Goal: Task Accomplishment & Management: Manage account settings

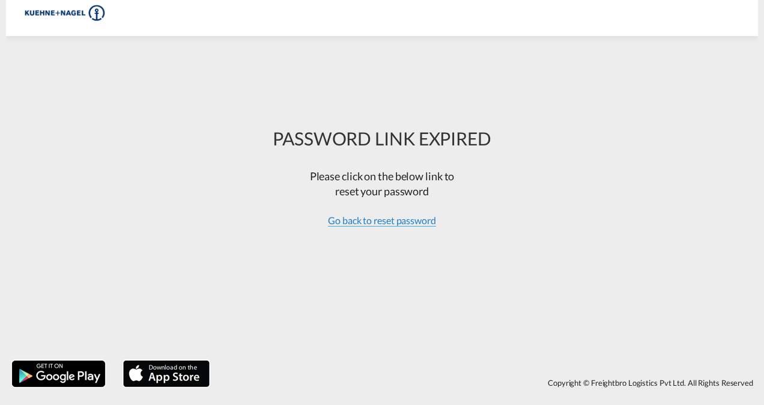
click at [393, 223] on span "Go back to reset password" at bounding box center [382, 220] width 108 height 12
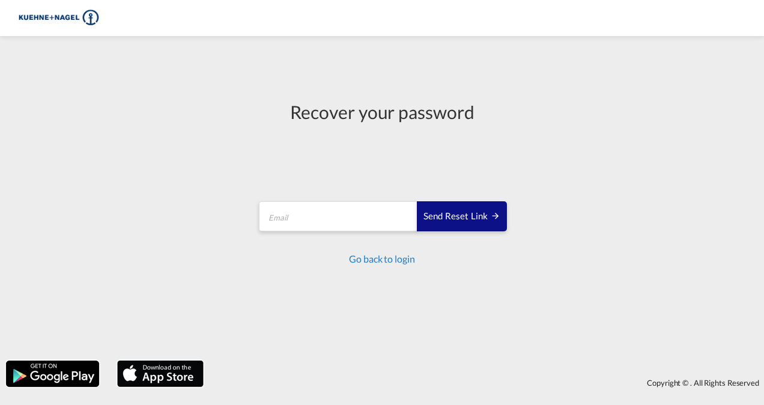
click at [387, 257] on link "Go back to login" at bounding box center [381, 258] width 65 height 11
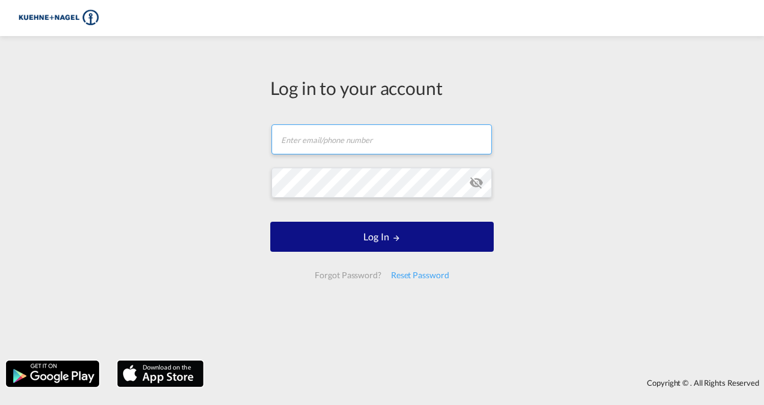
click at [318, 139] on input "text" at bounding box center [381, 139] width 220 height 30
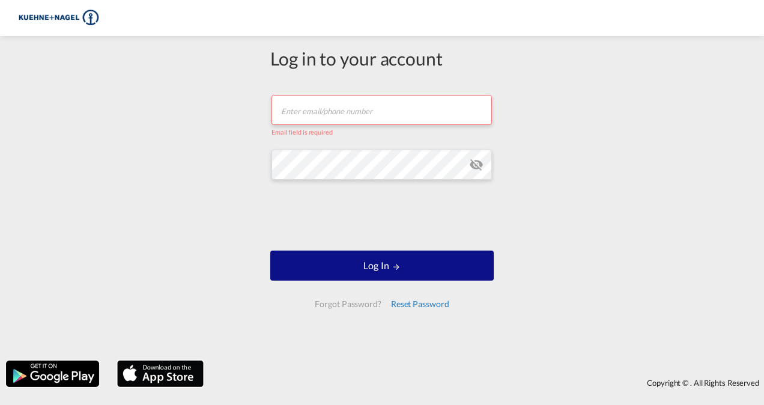
click at [411, 298] on div "Reset Password" at bounding box center [420, 304] width 68 height 22
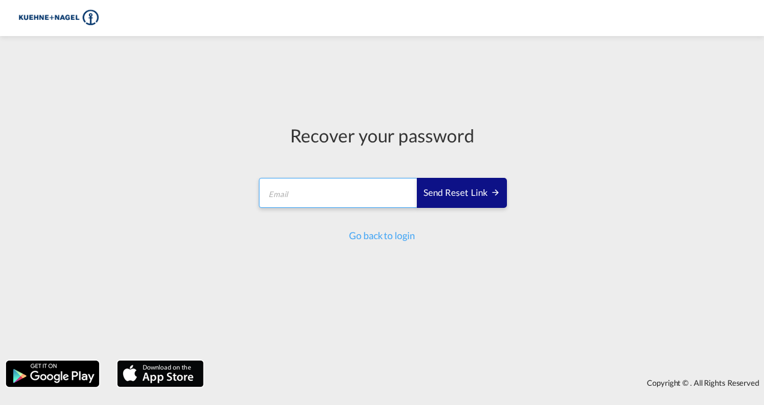
click at [289, 199] on input "email" at bounding box center [338, 193] width 159 height 30
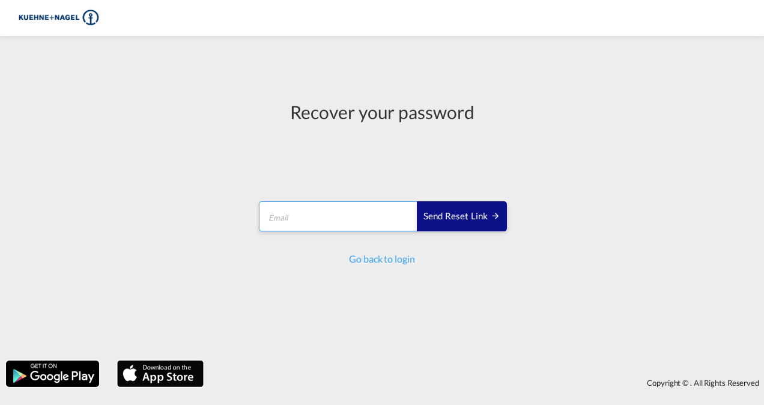
type input "[PERSON_NAME][EMAIL_ADDRESS][PERSON_NAME][DOMAIN_NAME]"
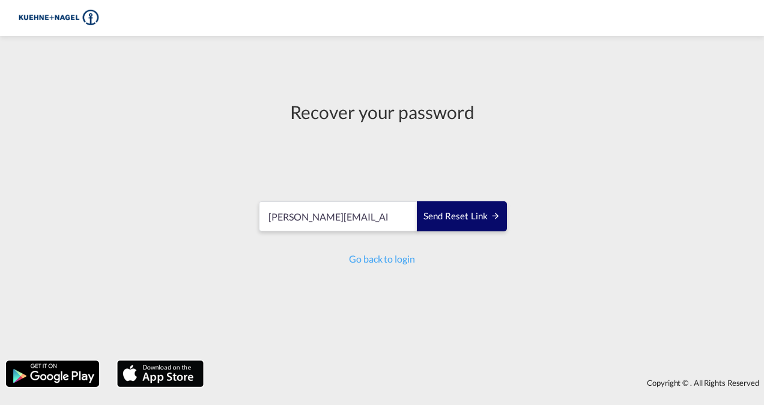
click at [444, 220] on div "Send reset link" at bounding box center [461, 217] width 77 height 14
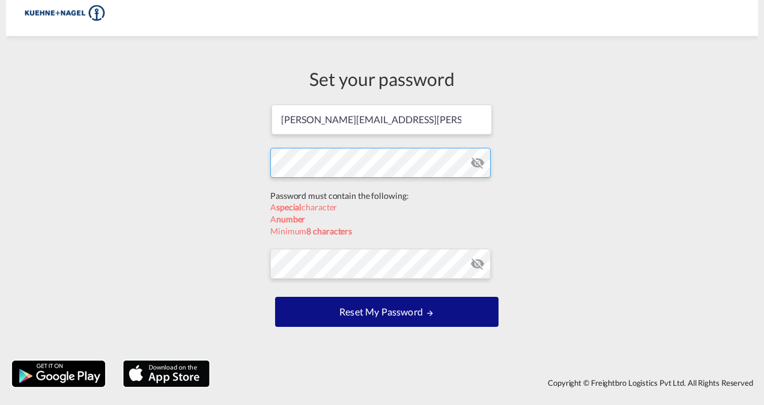
click at [292, 197] on form "prasenjit.ghosh@kuehne-nagel.com Password must contain the following: A special…" at bounding box center [381, 216] width 223 height 227
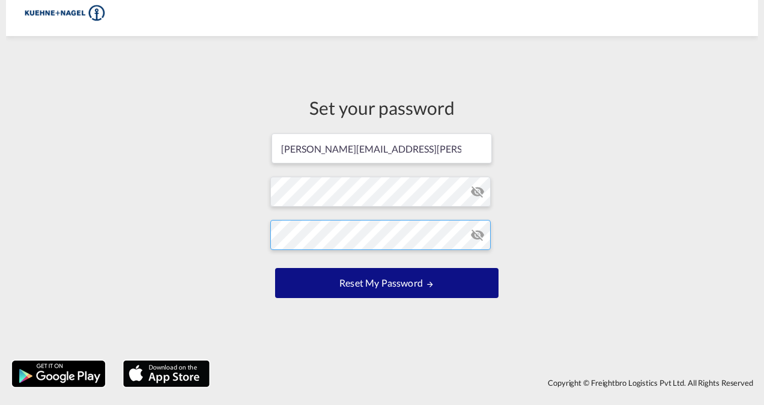
click at [292, 264] on form "prasenjit.ghosh@kuehne-nagel.com Password must contain the following: A special…" at bounding box center [381, 216] width 223 height 169
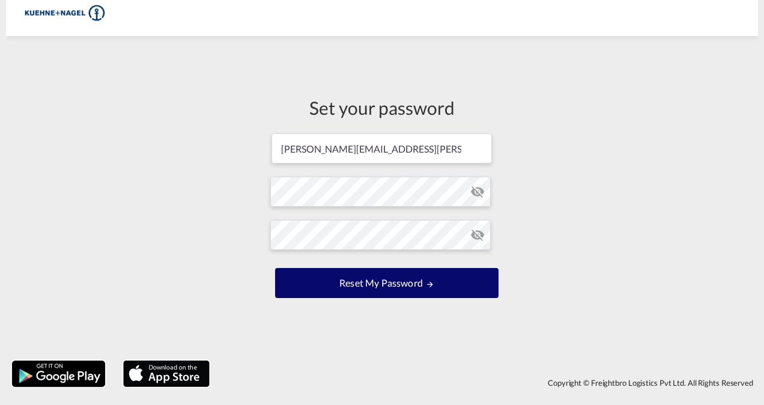
click at [390, 280] on button "Reset my password" at bounding box center [386, 283] width 223 height 30
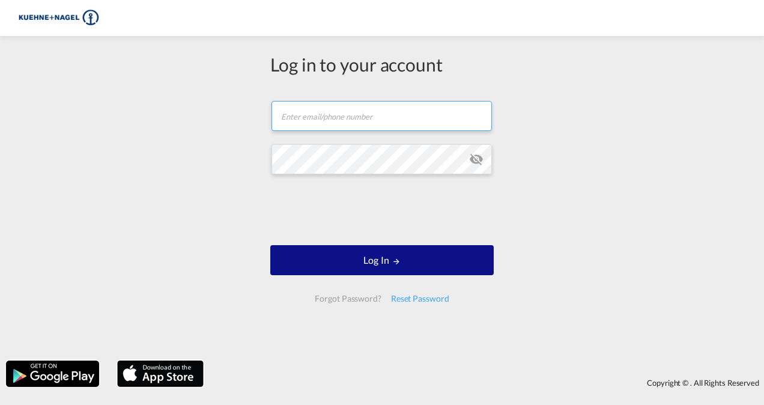
click at [383, 121] on input "text" at bounding box center [381, 116] width 220 height 30
type input "[PERSON_NAME][EMAIL_ADDRESS][PERSON_NAME][DOMAIN_NAME]"
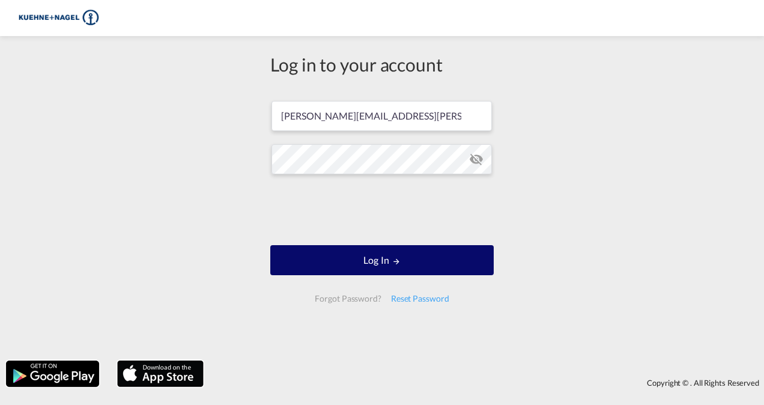
click at [400, 262] on md-icon "LOGIN" at bounding box center [396, 261] width 8 height 8
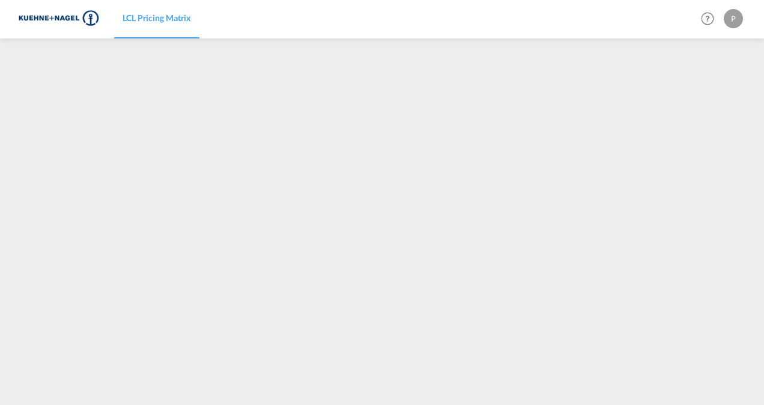
click at [138, 22] on span "LCL Pricing Matrix" at bounding box center [157, 18] width 68 height 10
click at [736, 20] on div "P" at bounding box center [733, 18] width 19 height 19
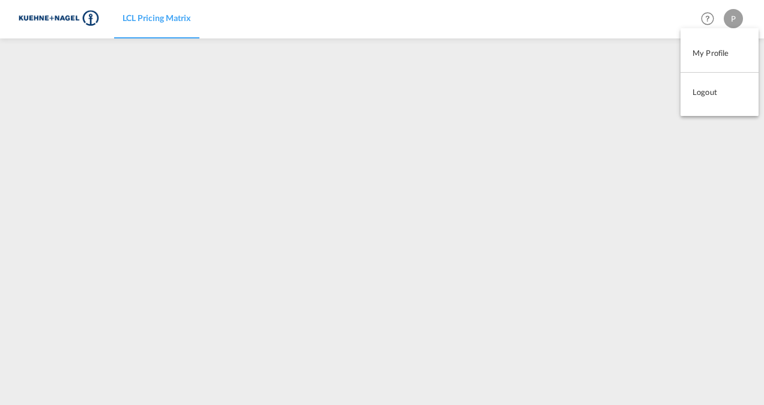
click at [736, 20] on md-backdrop at bounding box center [382, 202] width 764 height 405
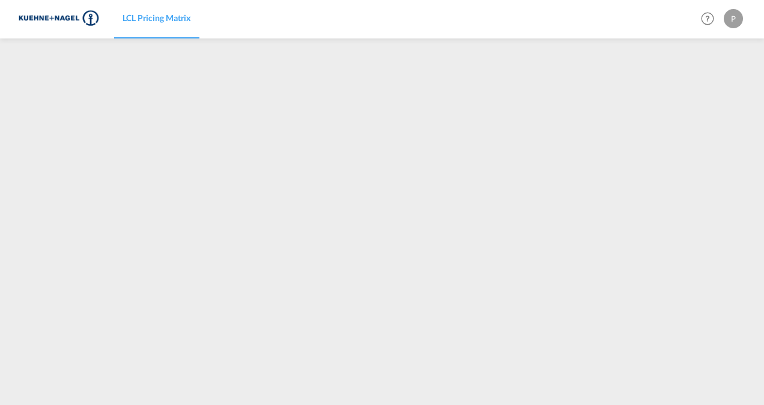
click at [153, 17] on span "LCL Pricing Matrix" at bounding box center [157, 18] width 68 height 10
click at [737, 14] on div "P" at bounding box center [733, 18] width 19 height 19
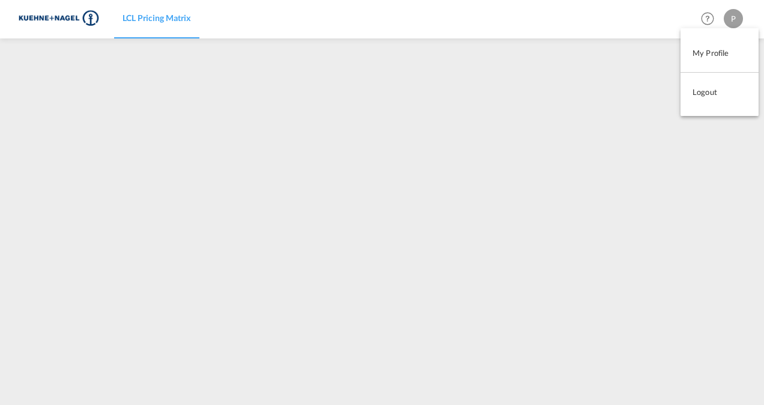
click at [712, 97] on button "Logout" at bounding box center [719, 92] width 78 height 24
